Goal: Task Accomplishment & Management: Use online tool/utility

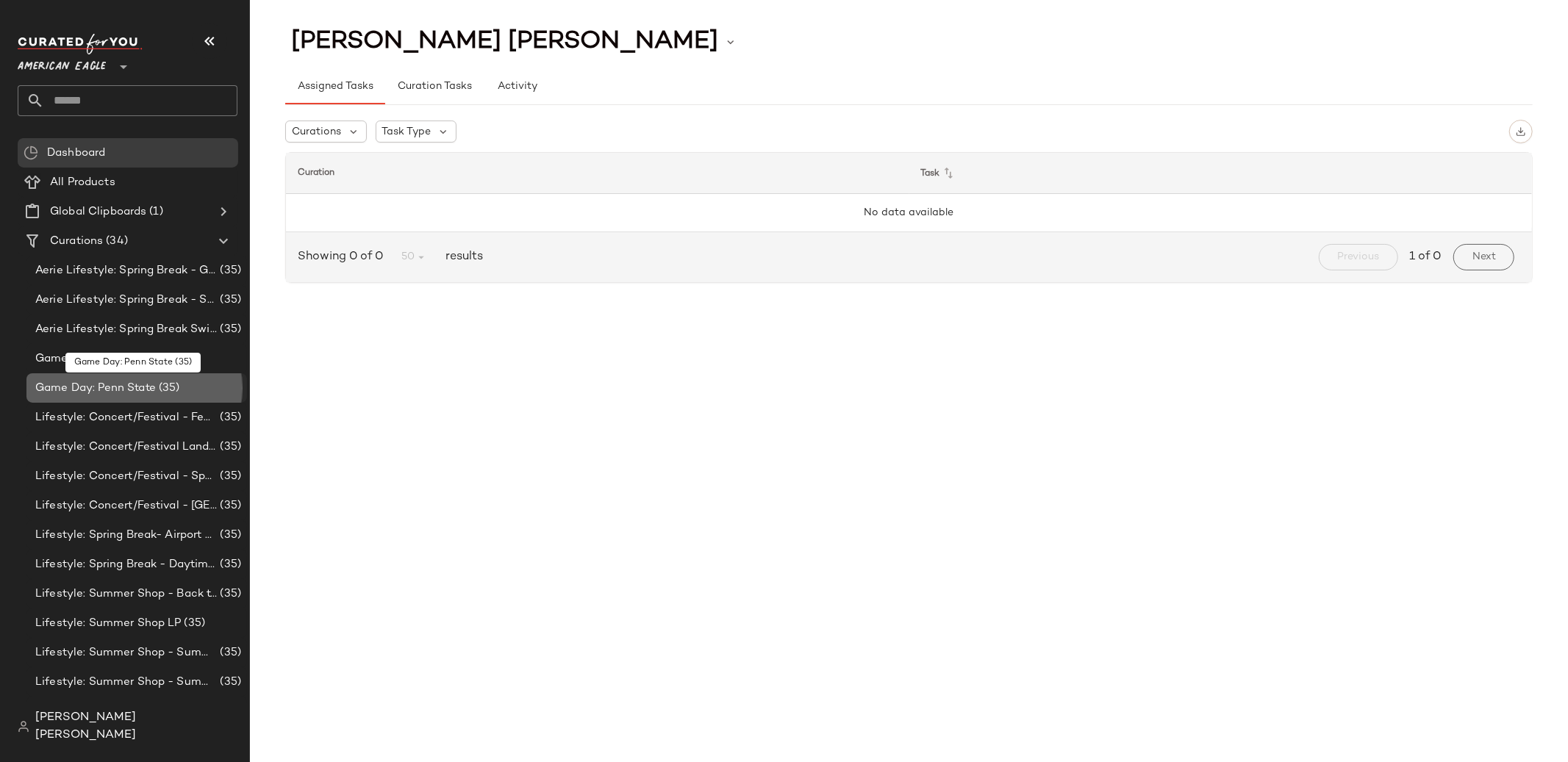
click at [153, 377] on div "Game Day: Penn State (35)" at bounding box center [137, 388] width 221 height 29
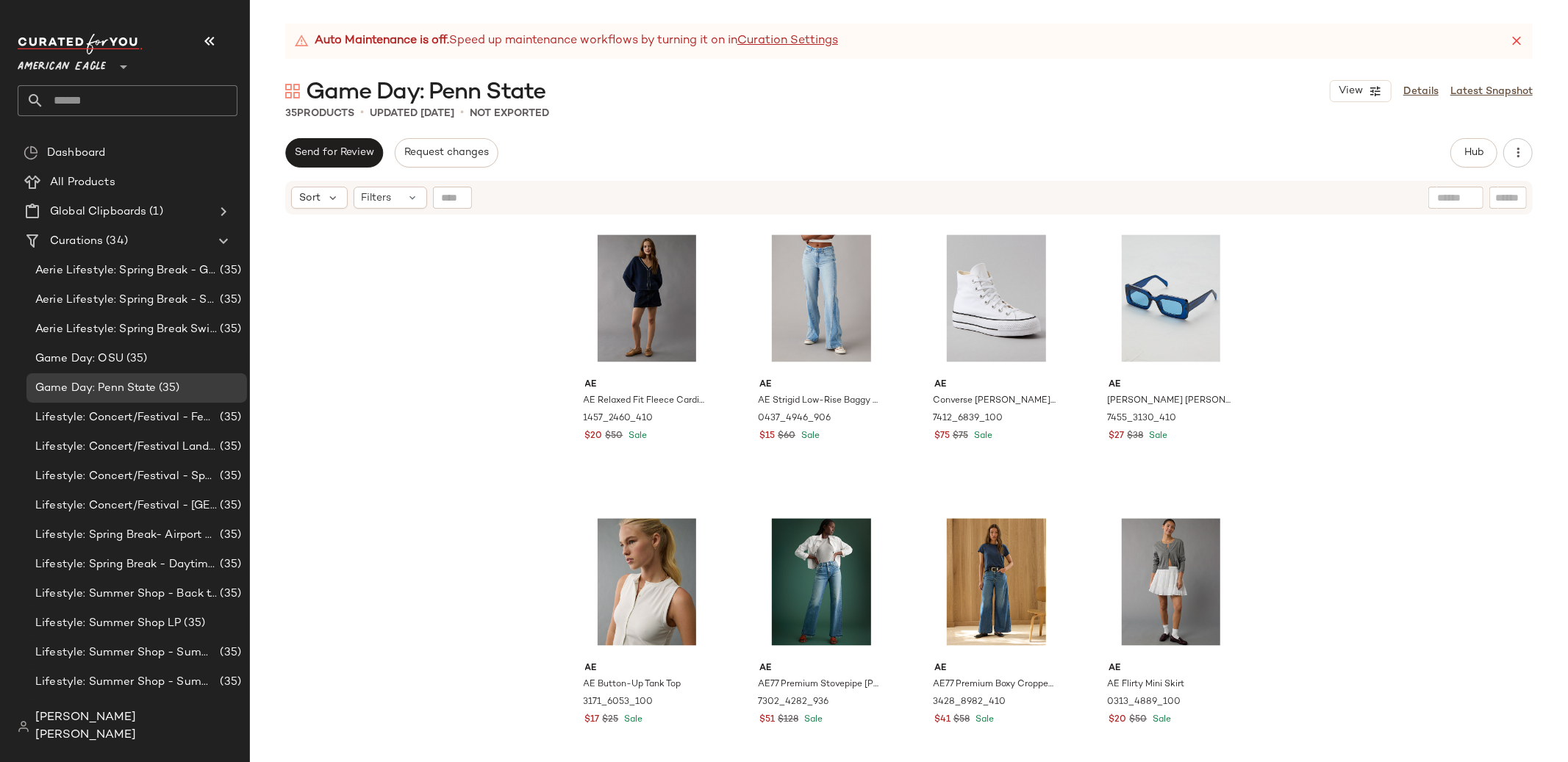
click at [91, 53] on span "American Eagle" at bounding box center [61, 63] width 88 height 27
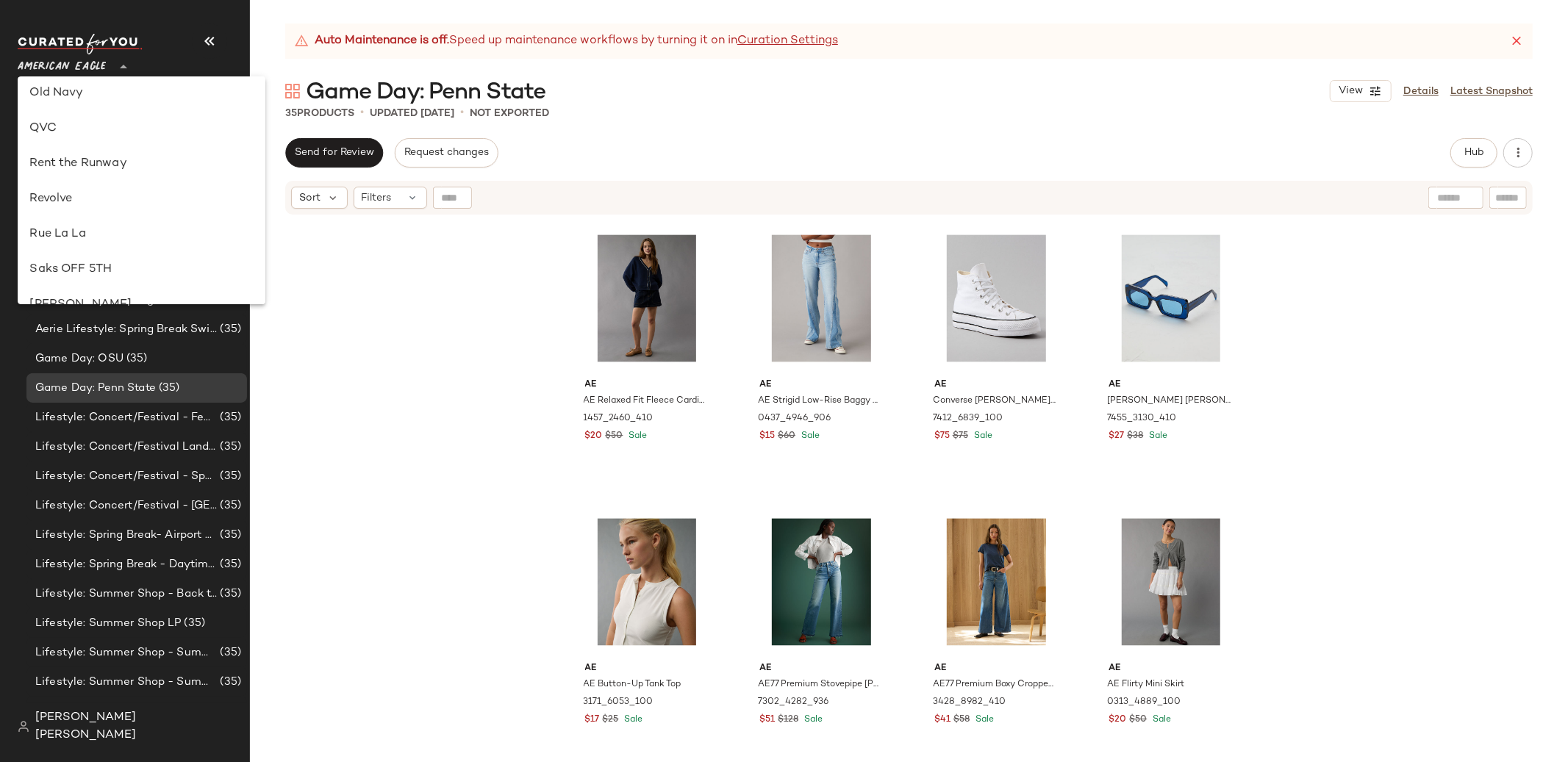
scroll to position [640, 0]
click at [91, 185] on div "Revolve" at bounding box center [141, 200] width 247 height 36
type input "**"
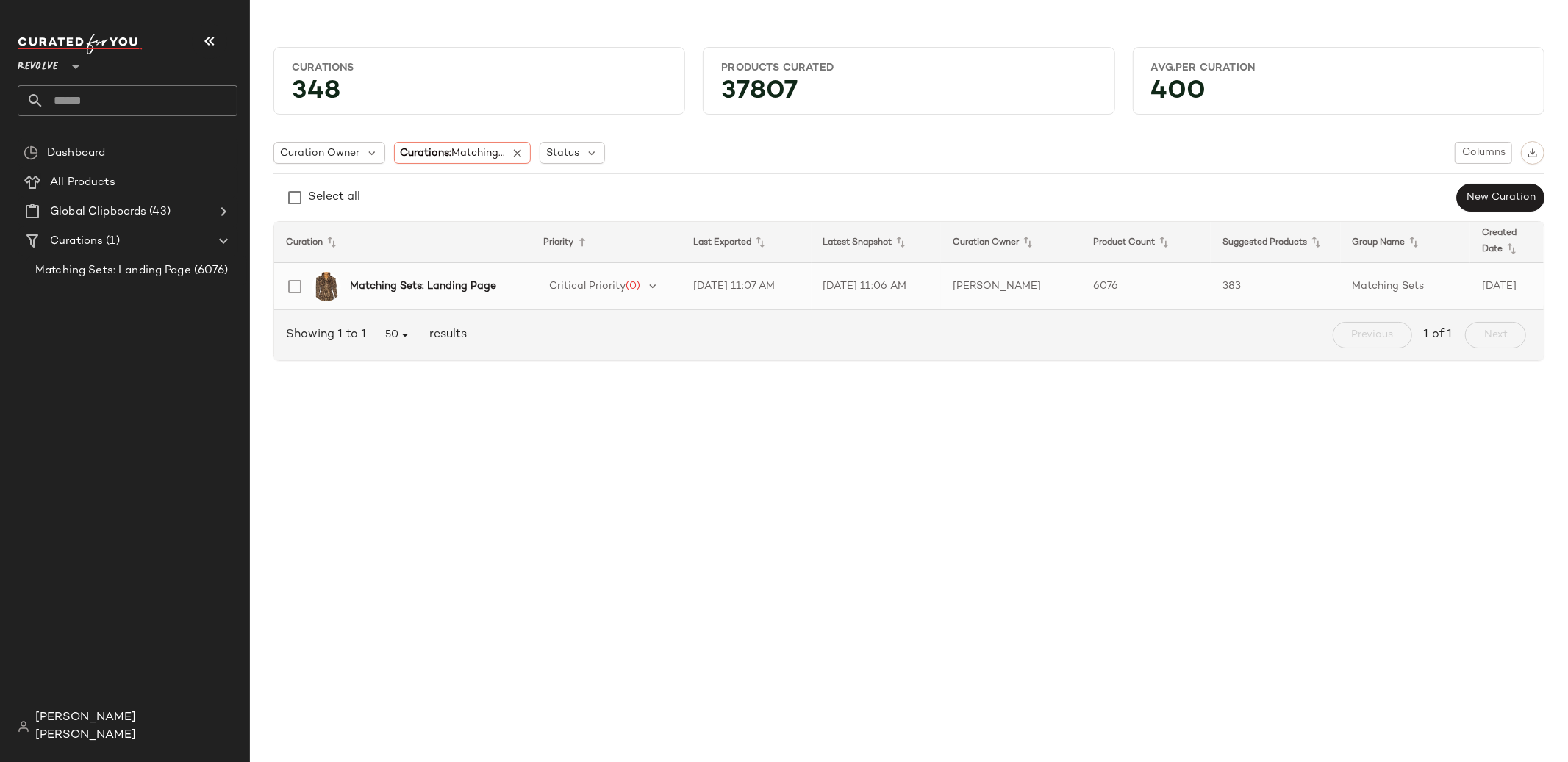
click at [474, 279] on b "Matching Sets: Landing Page" at bounding box center [423, 286] width 146 height 15
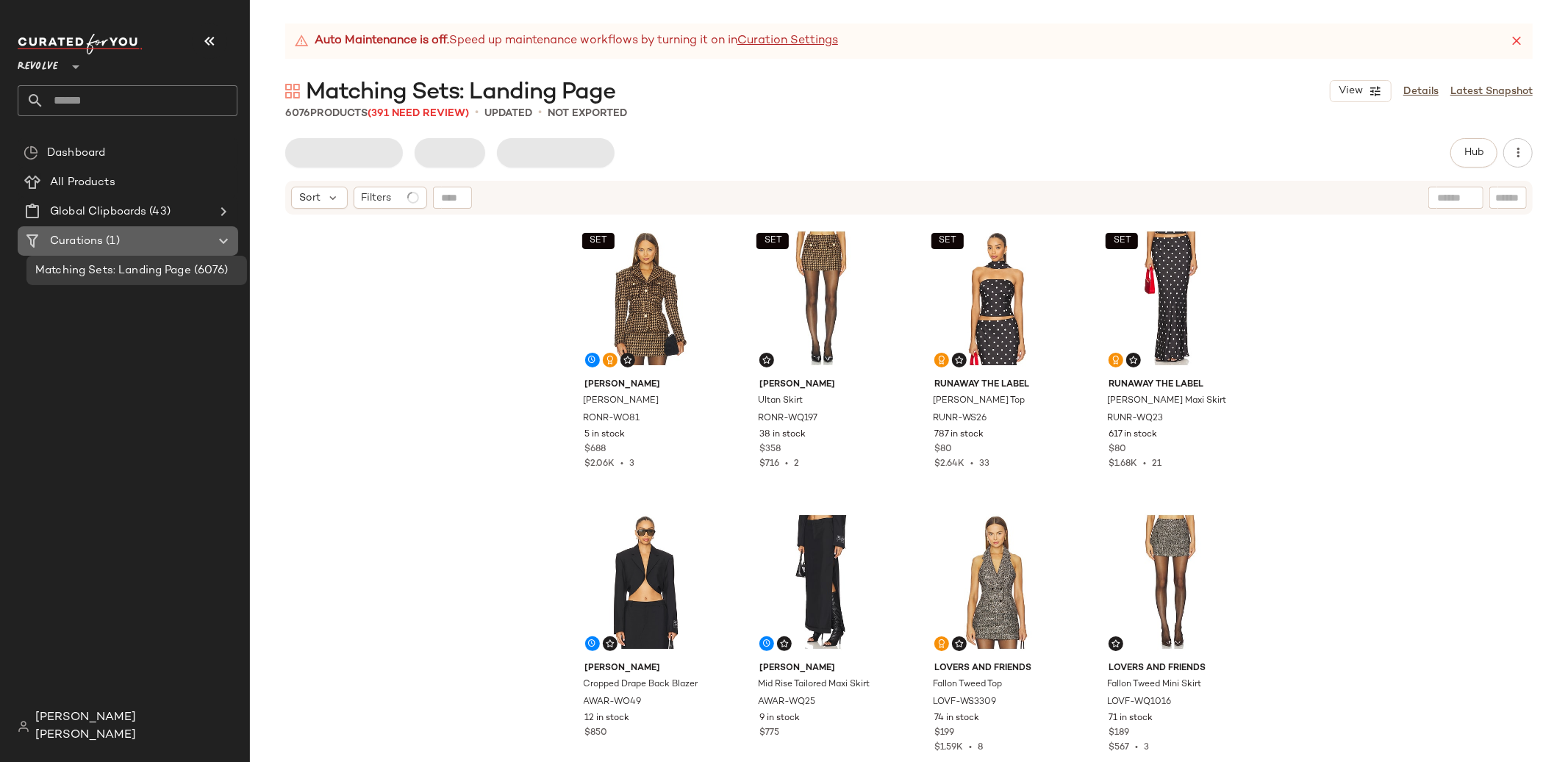
click at [166, 239] on div "Curations (1)" at bounding box center [129, 241] width 166 height 17
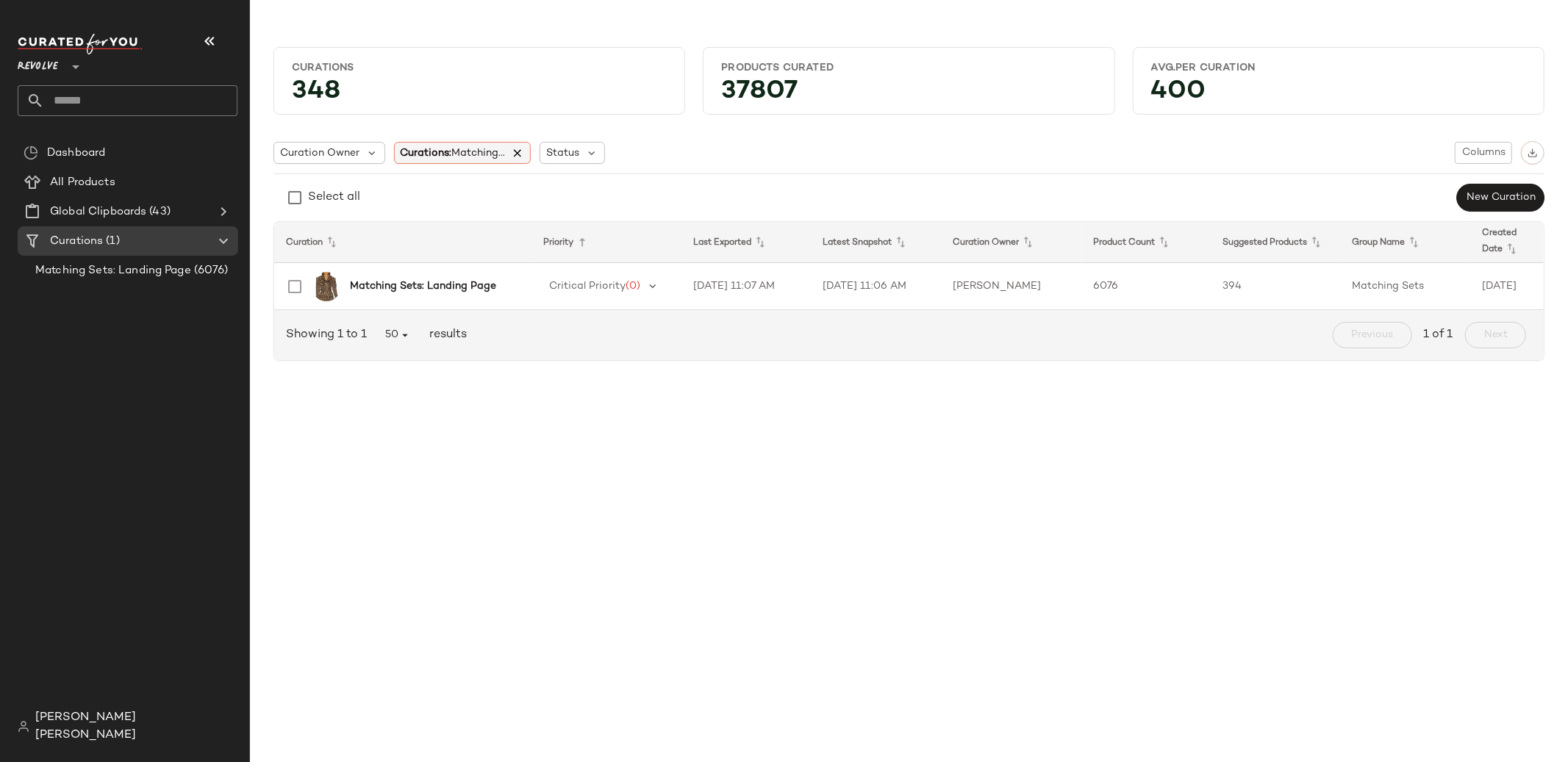
click at [516, 151] on icon at bounding box center [518, 153] width 13 height 13
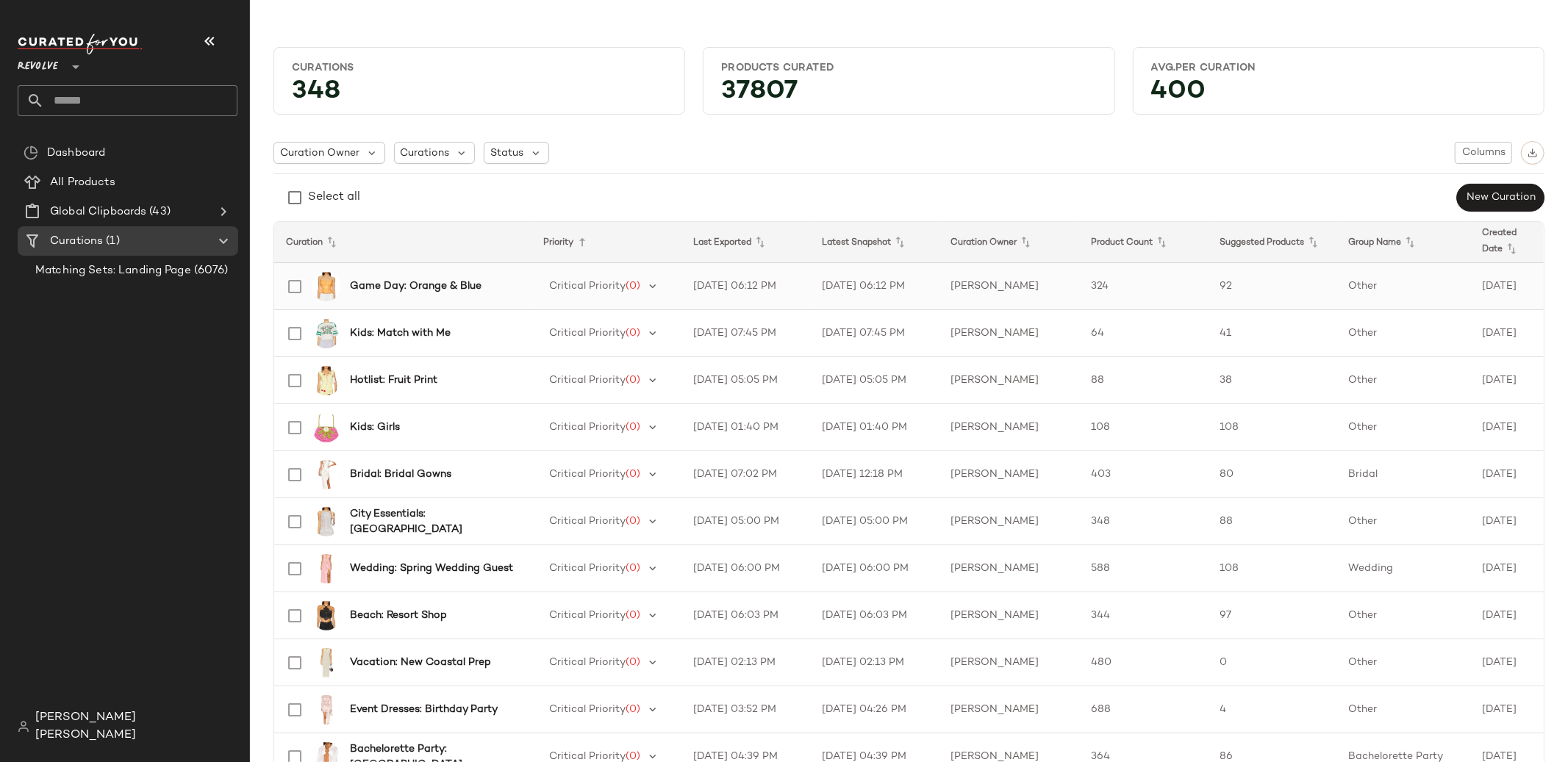
click at [445, 284] on b "Game Day: Orange & Blue" at bounding box center [415, 286] width 132 height 15
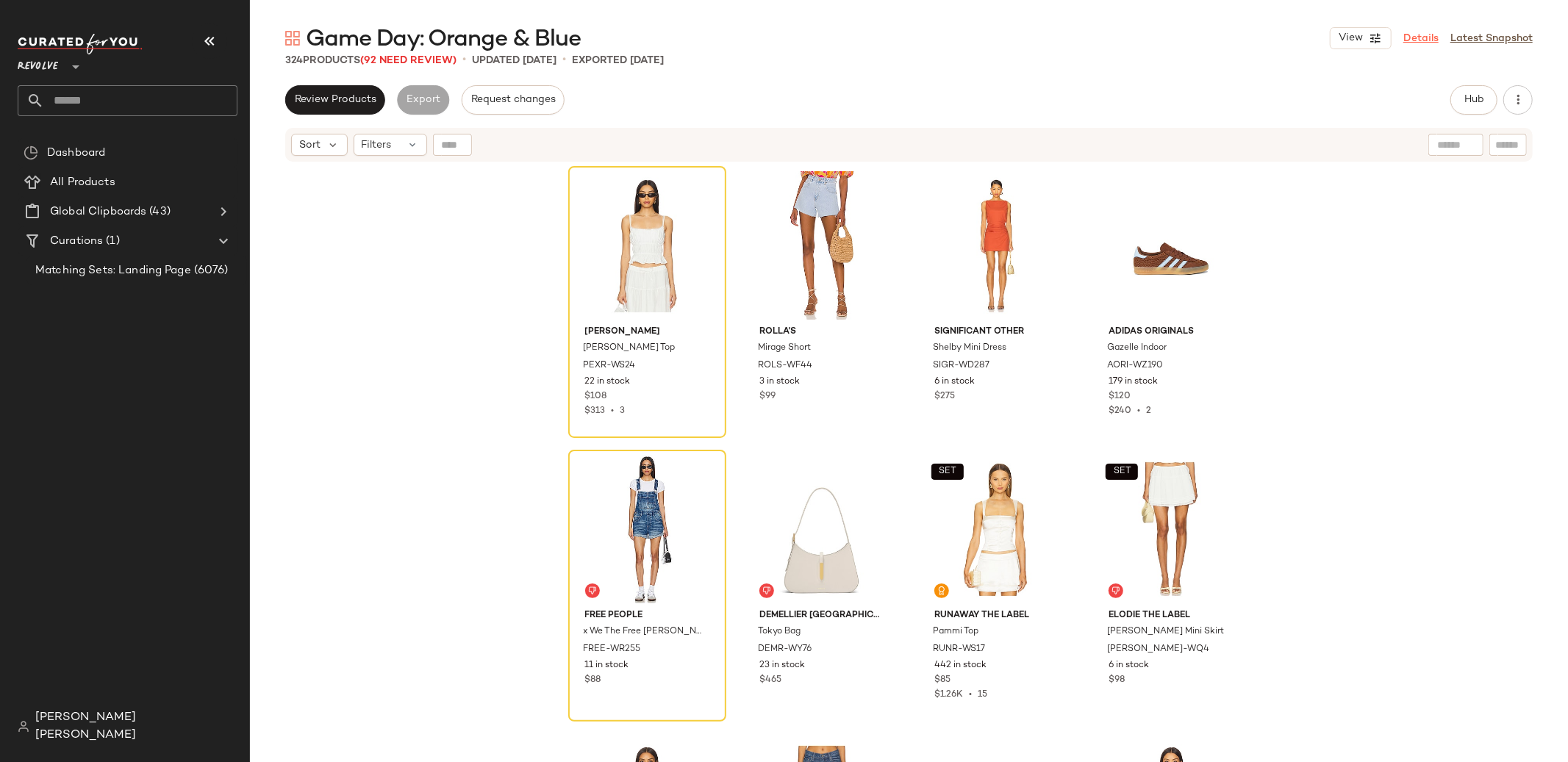
click at [1414, 40] on link "Details" at bounding box center [1421, 38] width 36 height 15
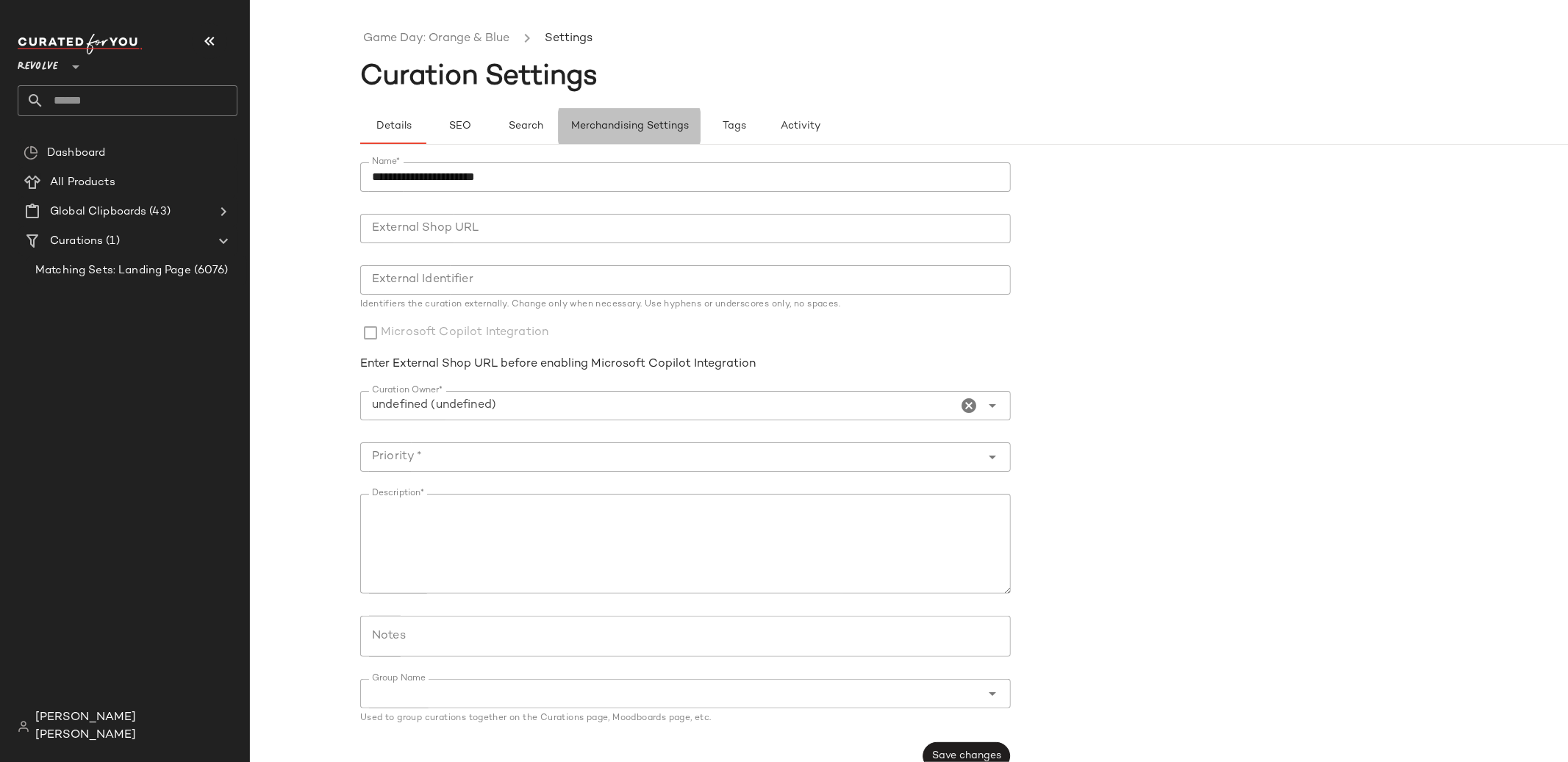
click at [654, 126] on span "Merchandising Settings" at bounding box center [630, 126] width 118 height 12
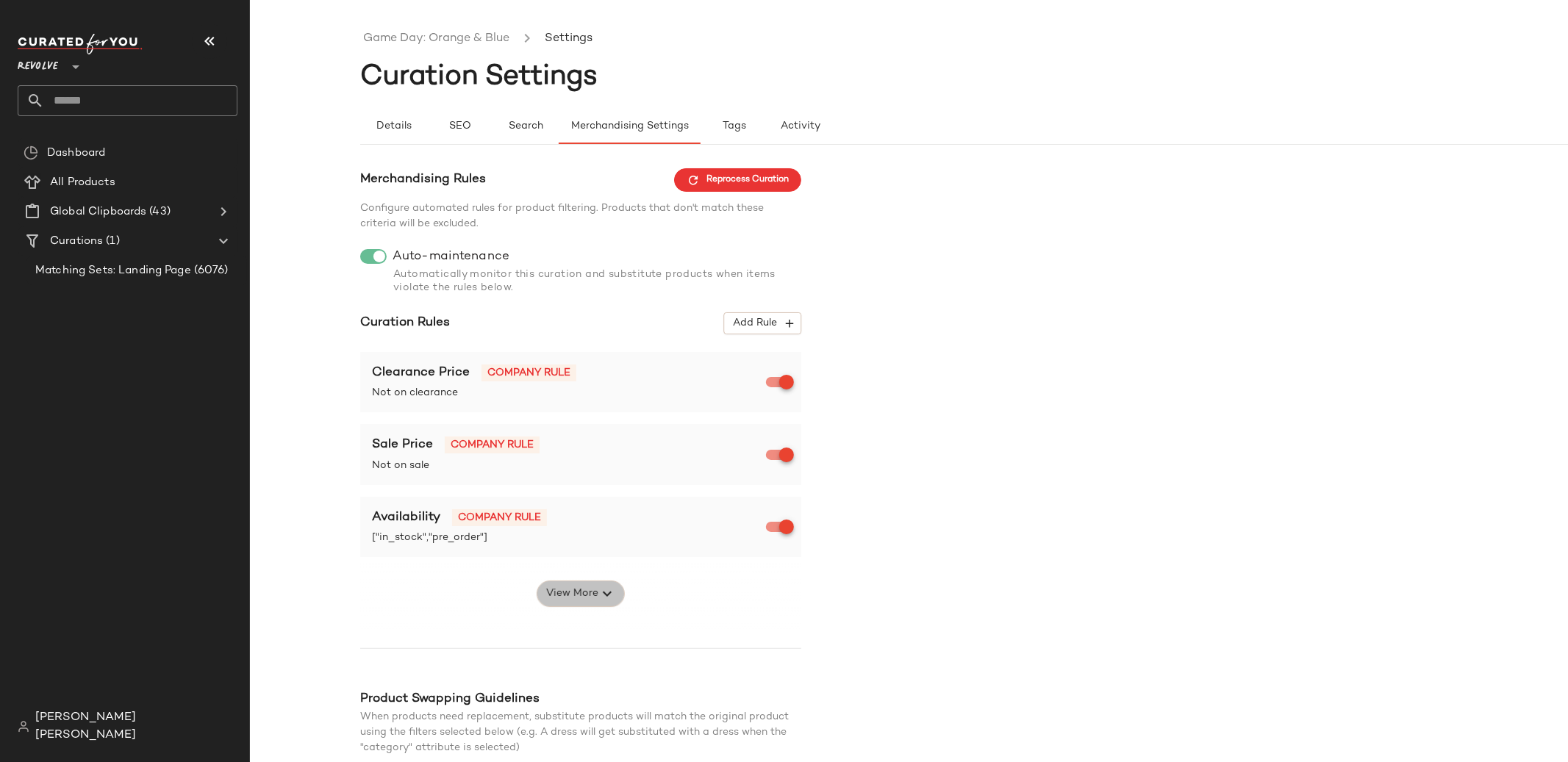
click at [589, 583] on button "View More" at bounding box center [580, 593] width 88 height 27
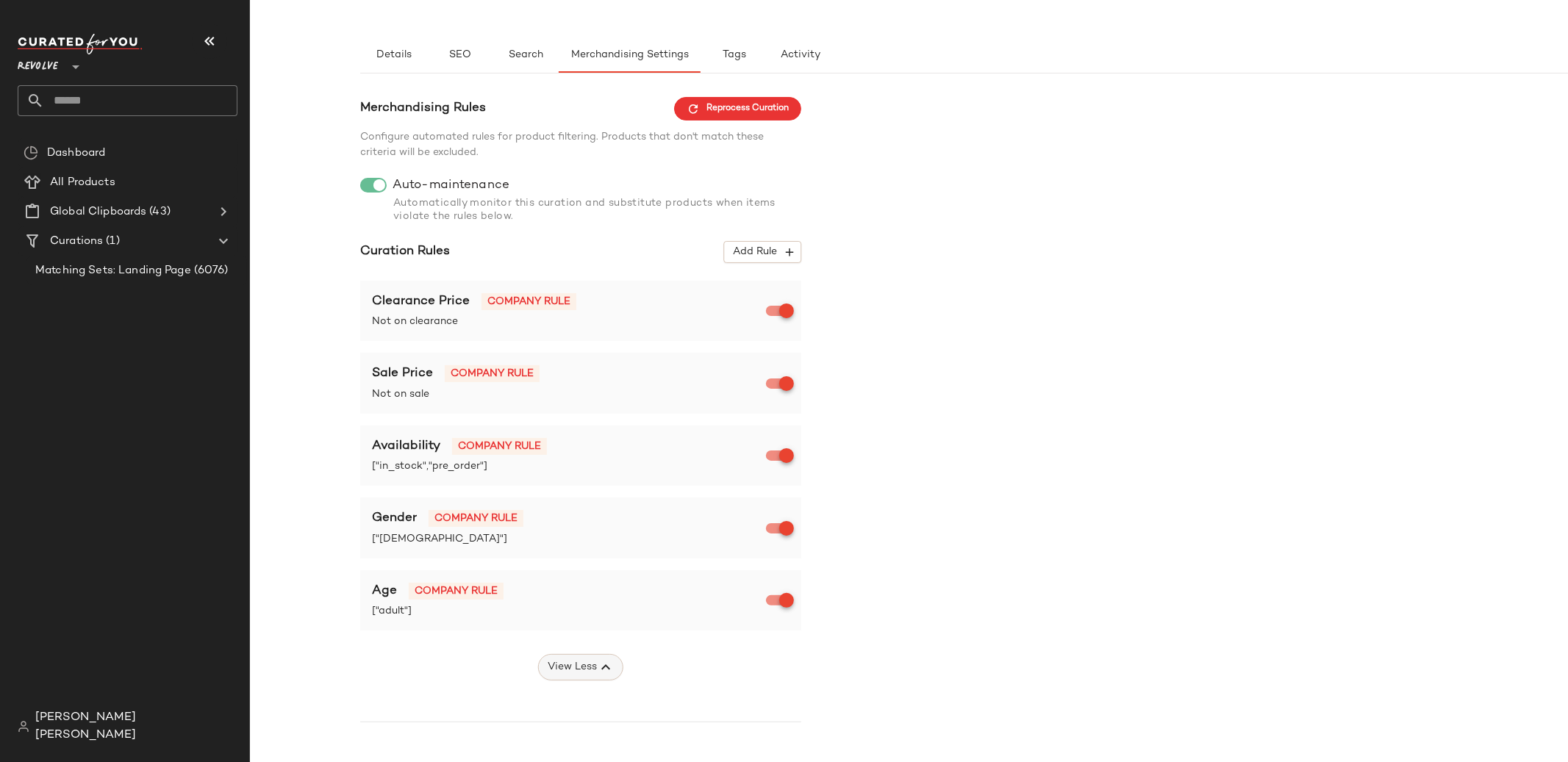
scroll to position [59, 0]
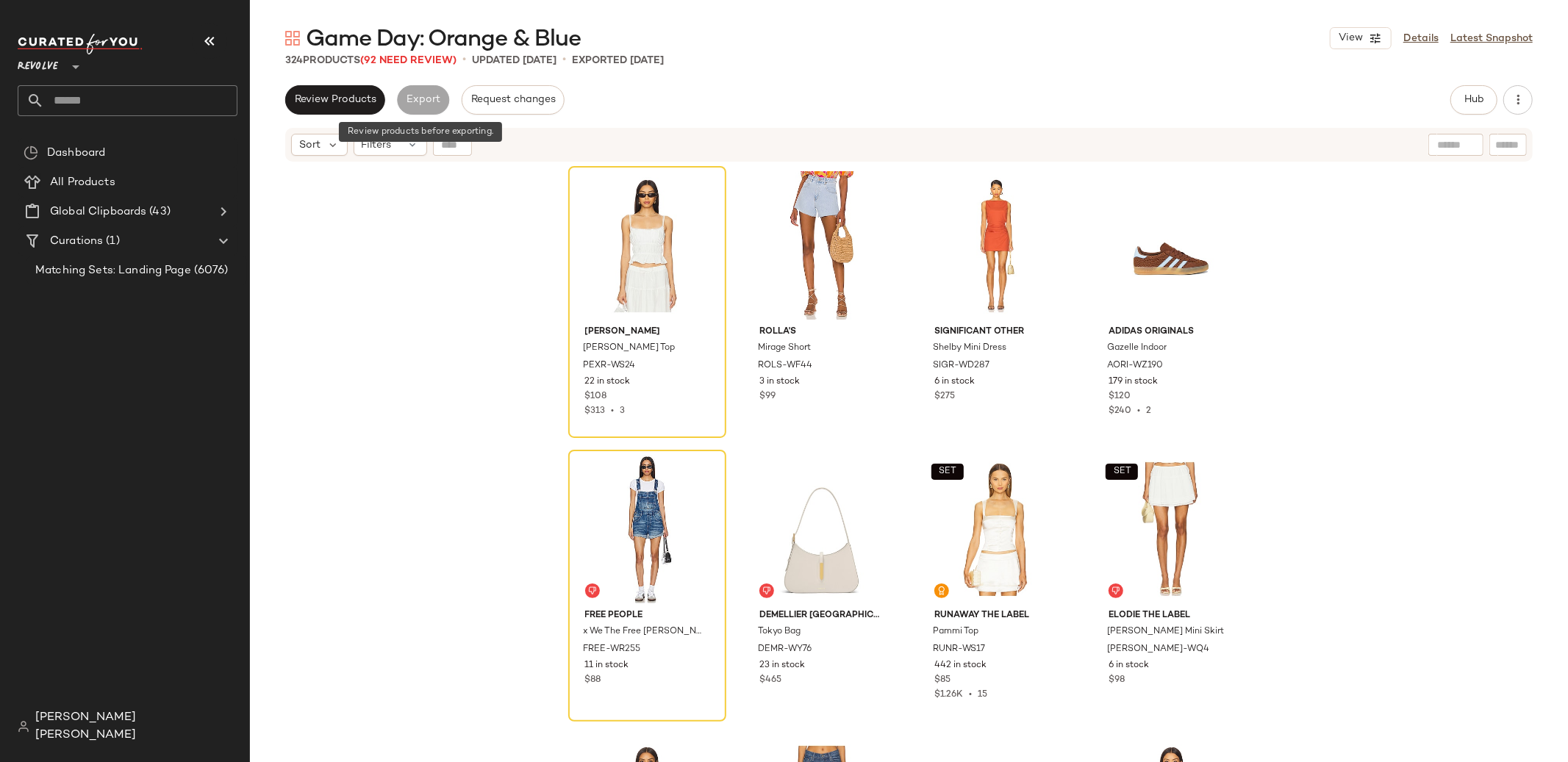
click at [432, 108] on div "Export" at bounding box center [423, 100] width 53 height 29
click at [1513, 101] on icon "button" at bounding box center [1518, 100] width 15 height 15
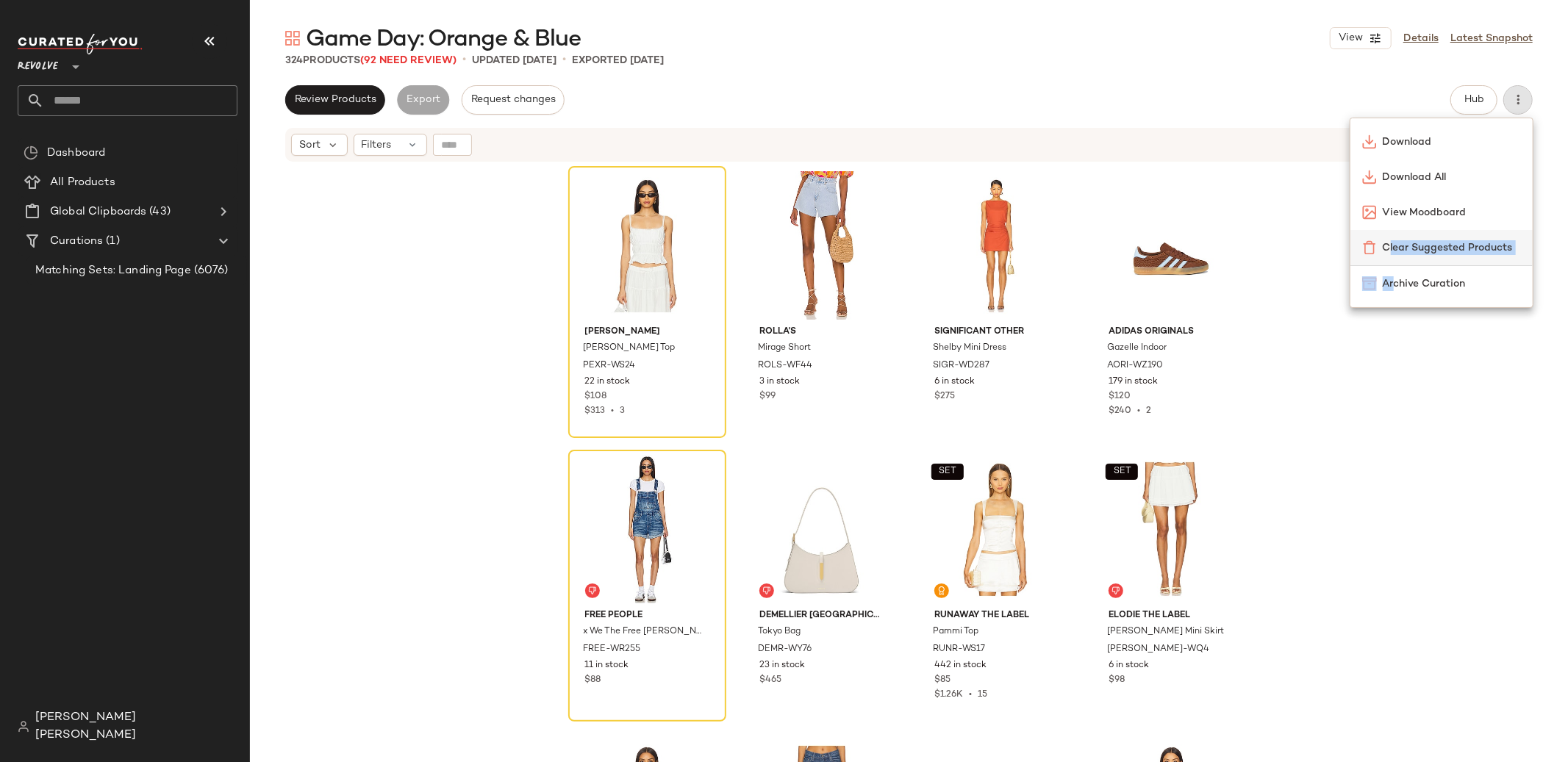
drag, startPoint x: 1396, startPoint y: 278, endPoint x: 1392, endPoint y: 243, distance: 35.2
click at [1392, 243] on div "Download Download All View Moodboard Clear Suggested Products Archive Curation" at bounding box center [1441, 213] width 183 height 191
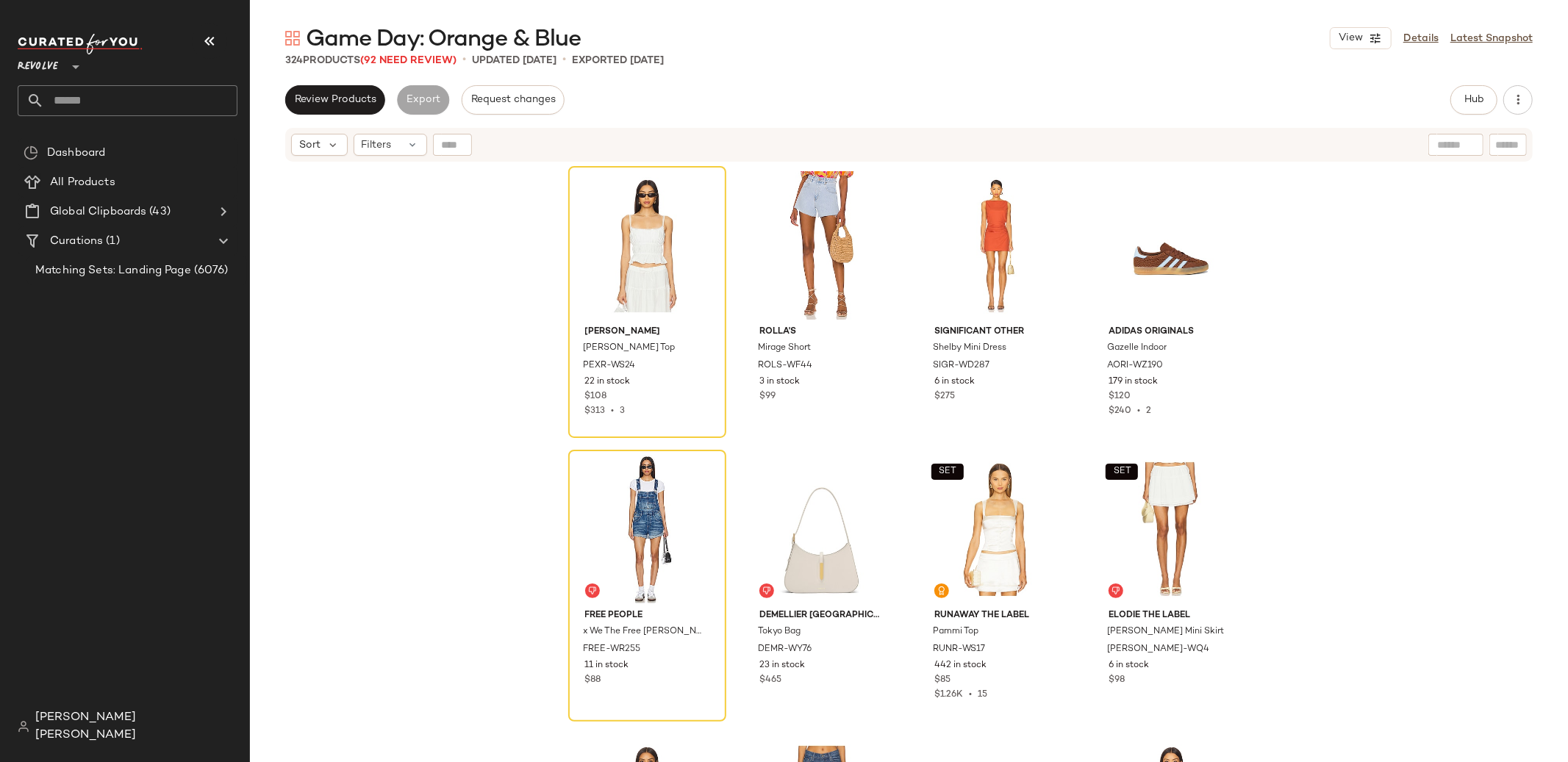
click at [1280, 183] on div "[PERSON_NAME] Top PEXR-WS24 22 in stock $108 $313 • 3 ROLLA'S Mirage Short ROLS…" at bounding box center [908, 481] width 1318 height 636
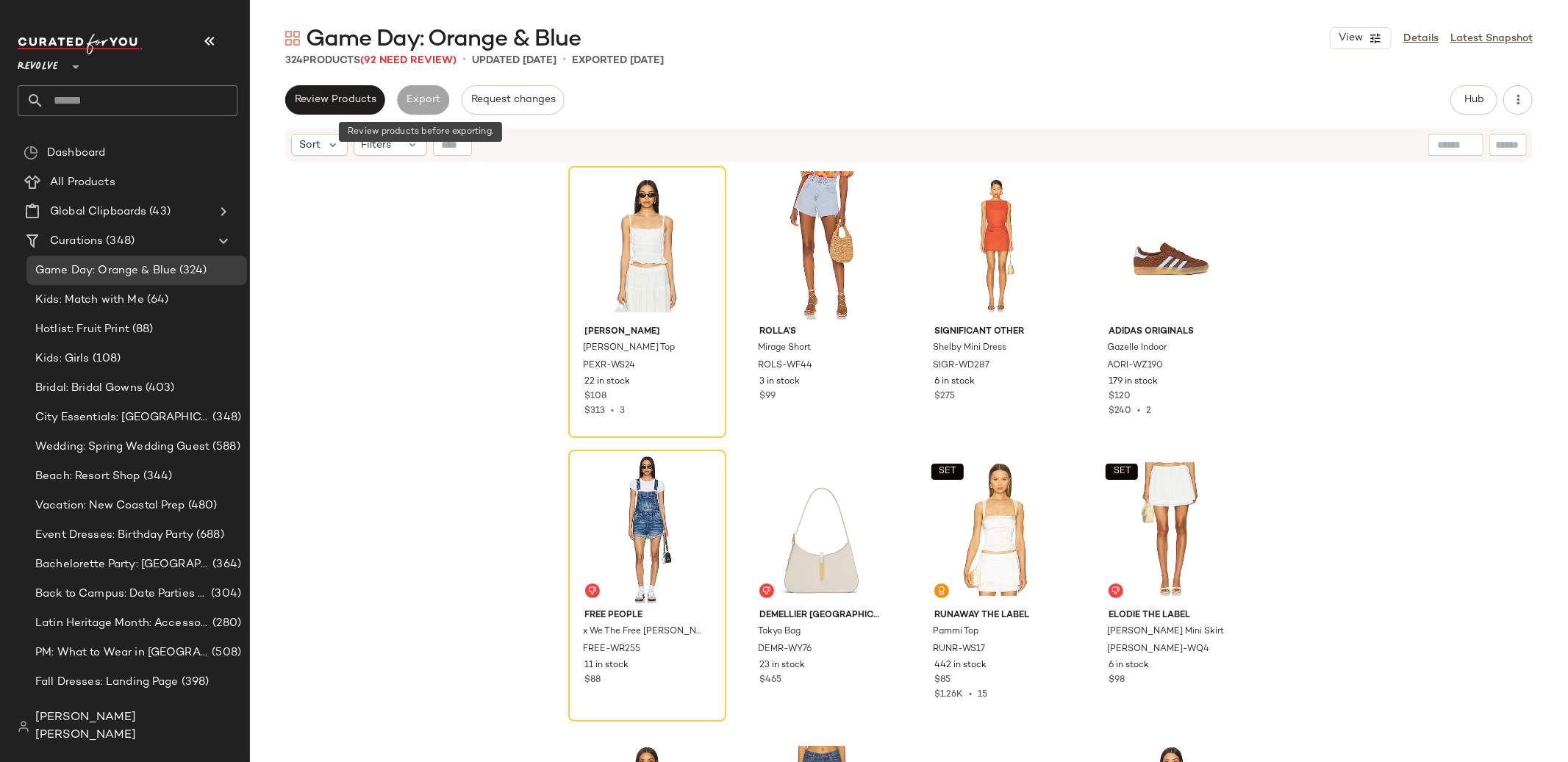
click at [430, 95] on div "Export" at bounding box center [423, 100] width 53 height 29
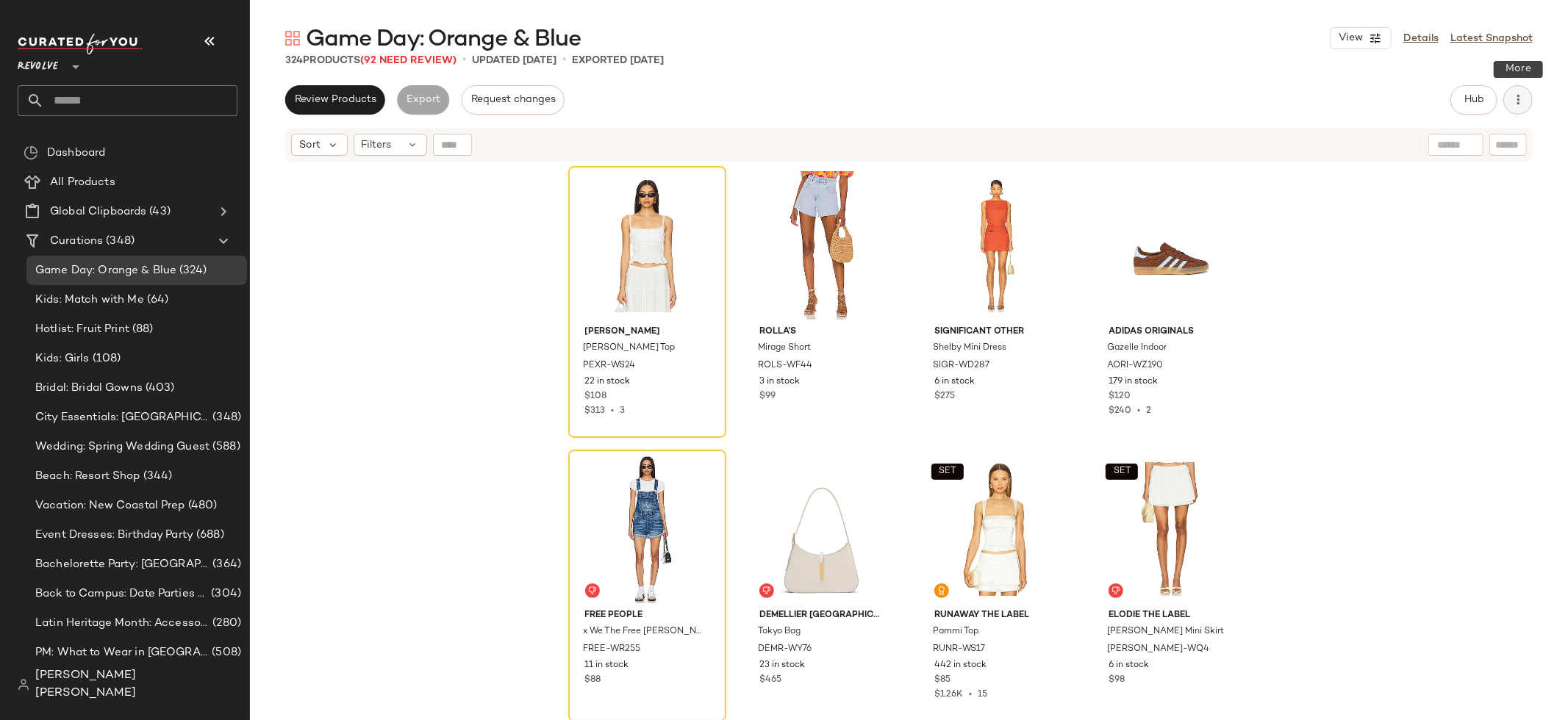
click at [1519, 107] on button "button" at bounding box center [1518, 100] width 29 height 29
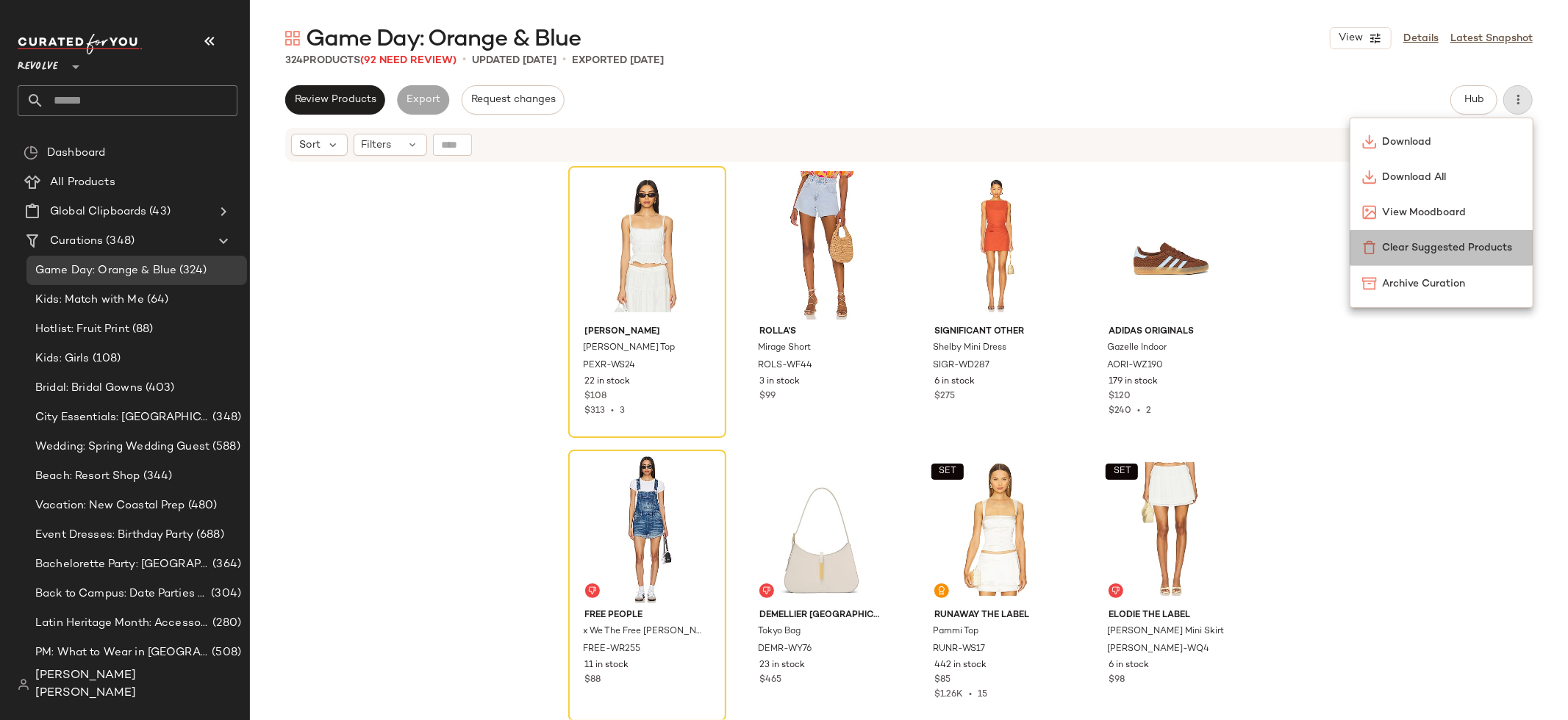
click at [1404, 244] on span "Clear Suggested Products" at bounding box center [1452, 247] width 138 height 15
